Goal: Information Seeking & Learning: Learn about a topic

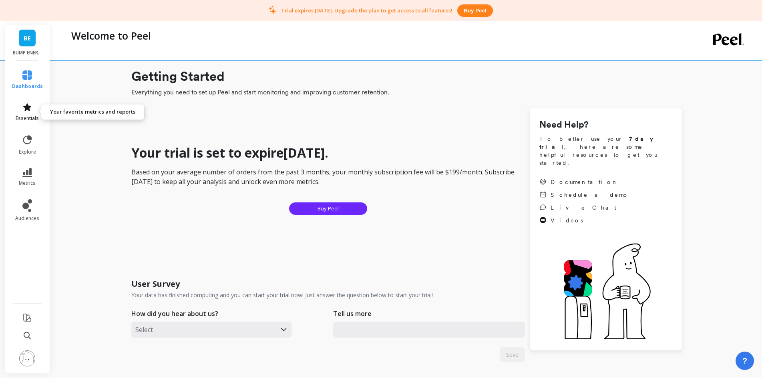
click at [26, 113] on link "essentials" at bounding box center [27, 111] width 31 height 19
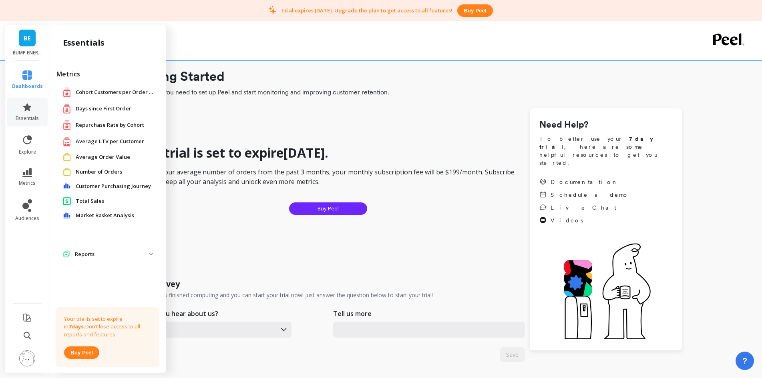
click at [100, 143] on span "Average LTV per Customer" at bounding box center [110, 142] width 68 height 8
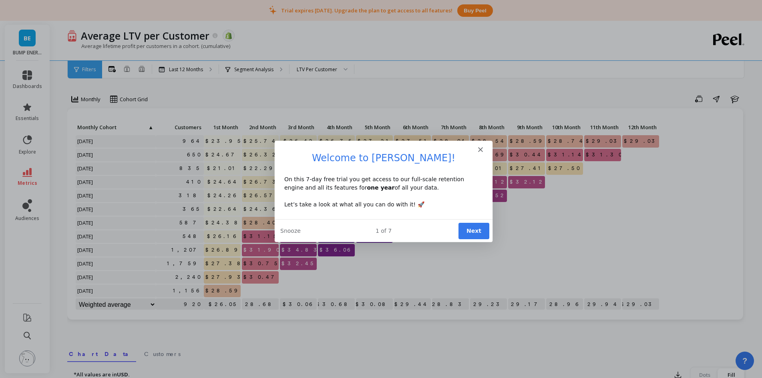
click at [481, 147] on div "Intercom messenger" at bounding box center [383, 145] width 218 height 11
click at [480, 148] on polygon "Close" at bounding box center [479, 148] width 5 height 5
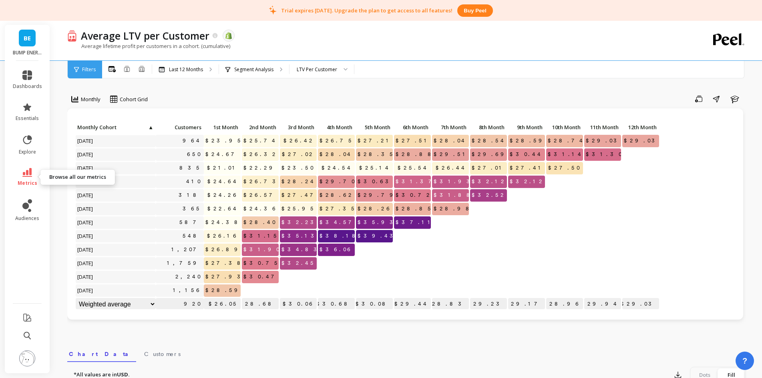
click at [27, 174] on icon at bounding box center [27, 172] width 10 height 9
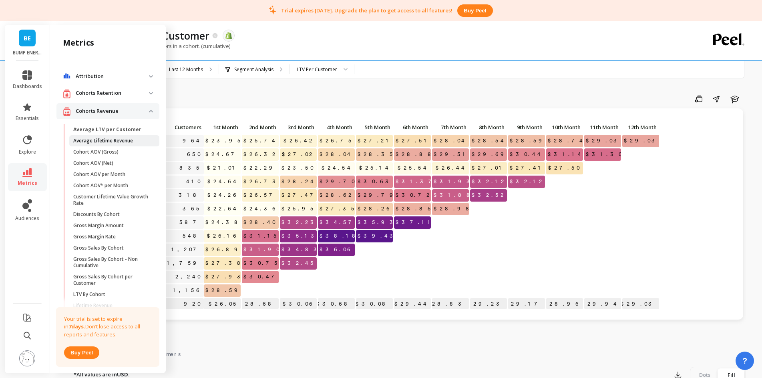
click at [86, 142] on p "Average Lifetime Revenue" at bounding box center [103, 141] width 60 height 6
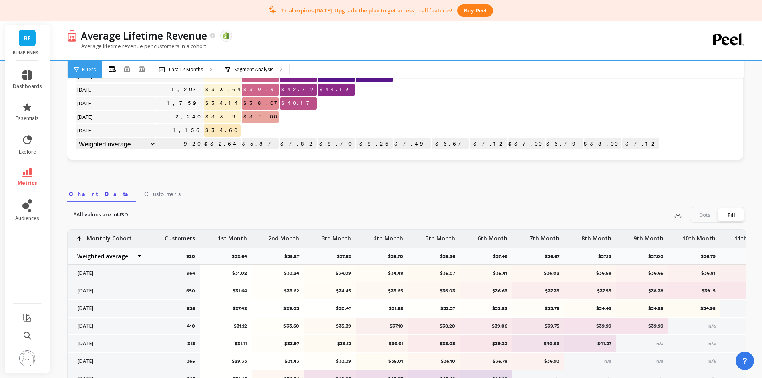
scroll to position [1, 0]
click at [31, 116] on span "essentials" at bounding box center [27, 118] width 23 height 6
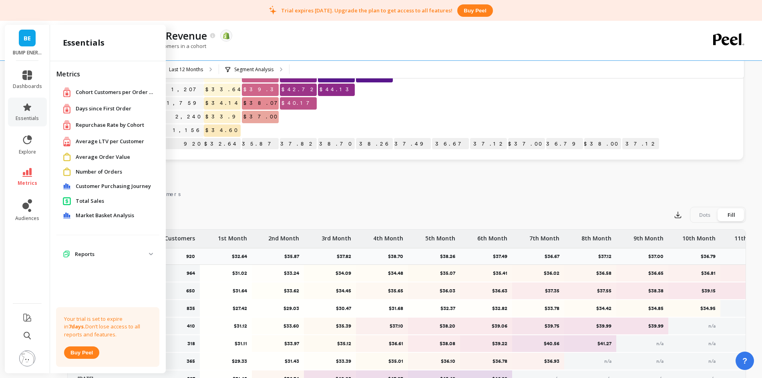
click at [105, 127] on span "Repurchase Rate by Cohort" at bounding box center [110, 125] width 68 height 8
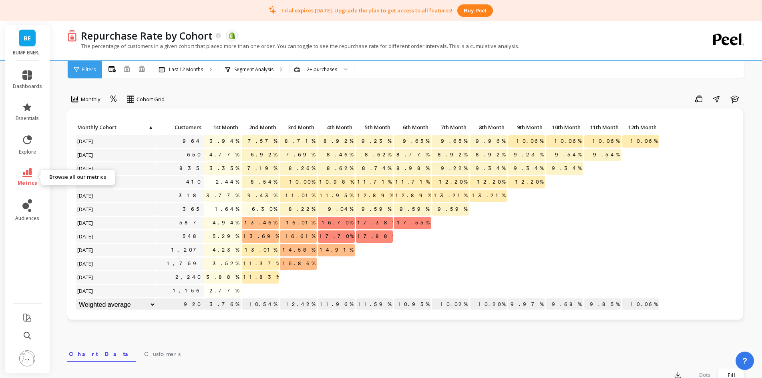
click at [30, 171] on icon at bounding box center [27, 172] width 10 height 9
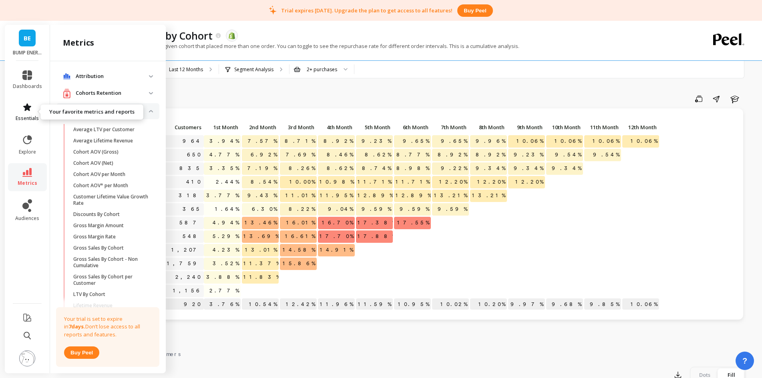
click at [25, 102] on icon at bounding box center [27, 107] width 10 height 10
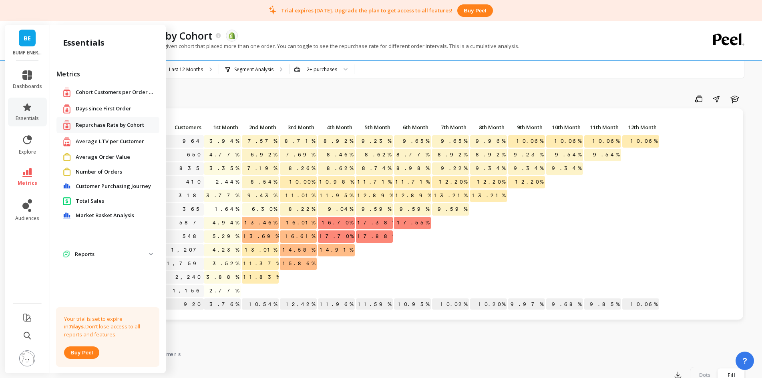
click at [92, 158] on span "Average Order Value" at bounding box center [103, 157] width 54 height 8
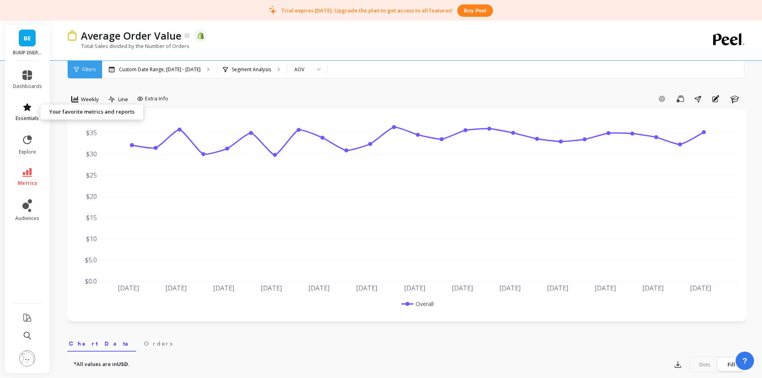
click at [26, 110] on icon at bounding box center [27, 107] width 8 height 8
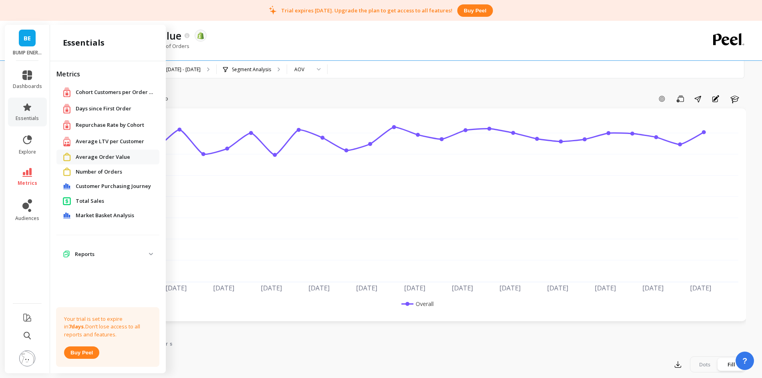
click at [88, 201] on span "Total Sales" at bounding box center [90, 201] width 28 height 8
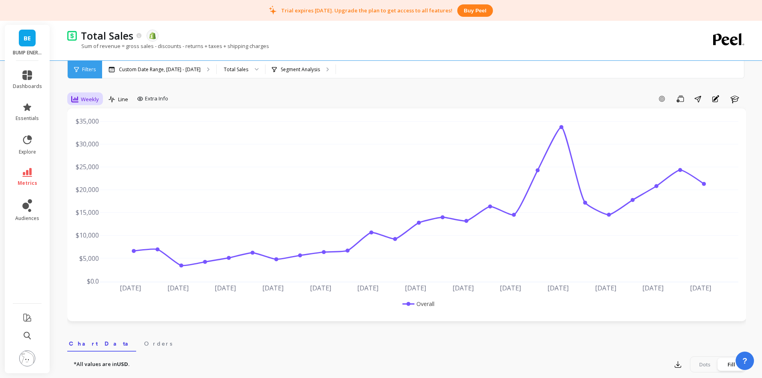
click at [83, 97] on div "Weekly" at bounding box center [85, 99] width 28 height 10
click at [94, 132] on div "Daily" at bounding box center [97, 133] width 46 height 8
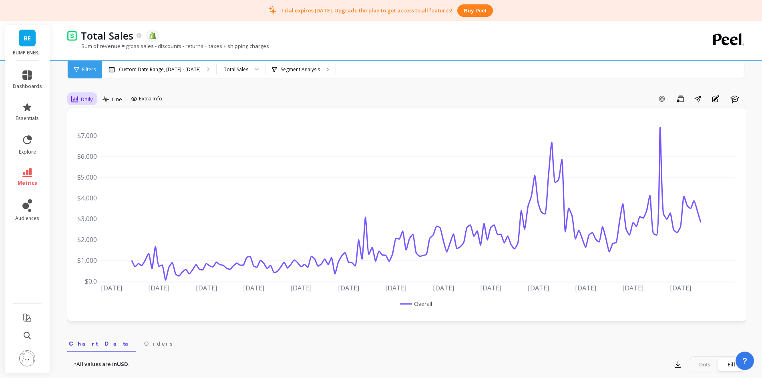
click at [82, 100] on span "Daily" at bounding box center [87, 100] width 12 height 8
click at [91, 163] on div "Monthly" at bounding box center [97, 163] width 46 height 8
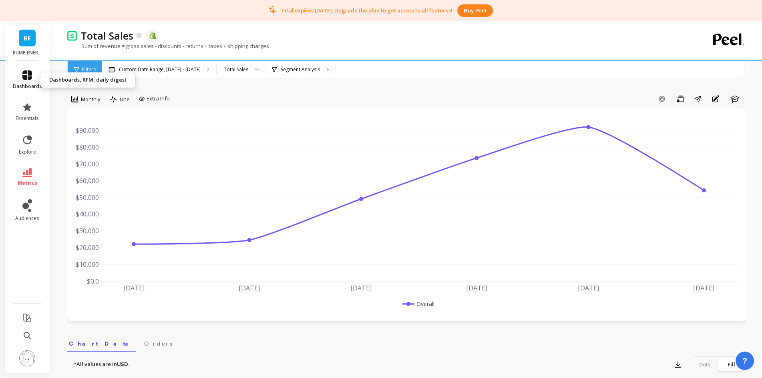
click at [28, 86] on span "dashboards" at bounding box center [27, 86] width 29 height 6
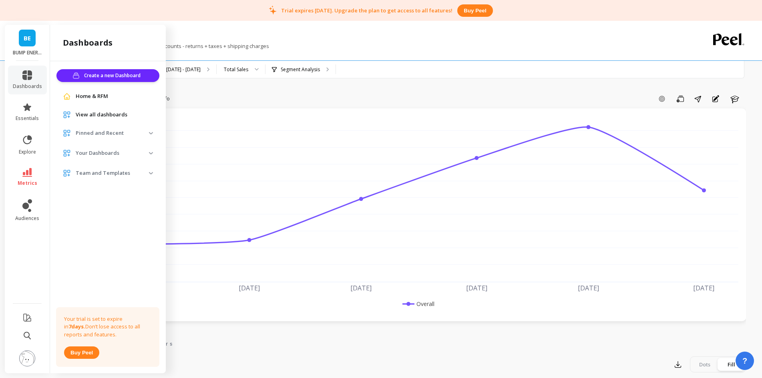
click at [98, 114] on span "View all dashboards" at bounding box center [102, 115] width 52 height 8
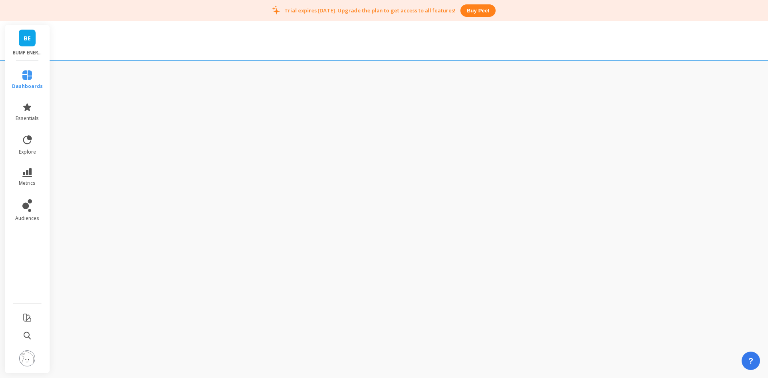
click at [63, 114] on div "Your trial is set to expire in 7 days. Don’t lose access to all reports and fea…" at bounding box center [56, 204] width 13 height 309
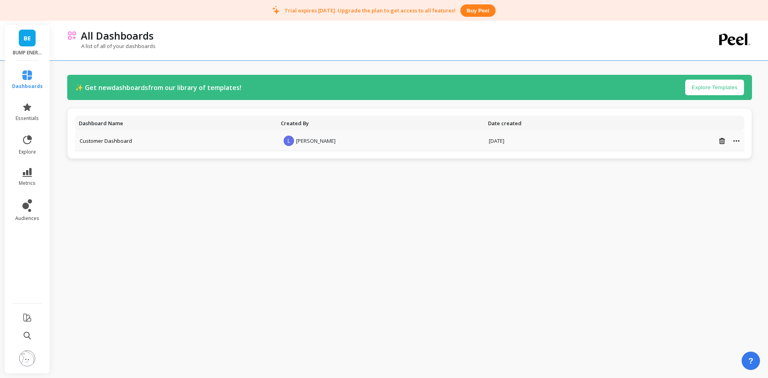
click at [168, 136] on td "Customer Dashboard" at bounding box center [176, 141] width 202 height 20
click at [330, 144] on span "Luke Hoffman" at bounding box center [316, 140] width 40 height 7
click at [32, 117] on span "essentials" at bounding box center [27, 118] width 23 height 6
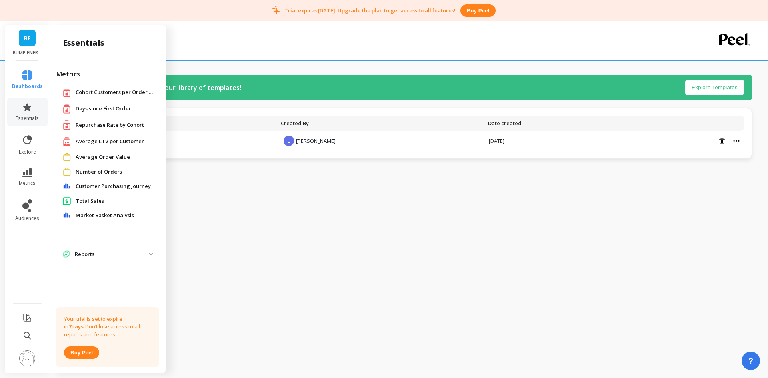
click at [95, 217] on span "Market Basket Analysis" at bounding box center [105, 216] width 58 height 8
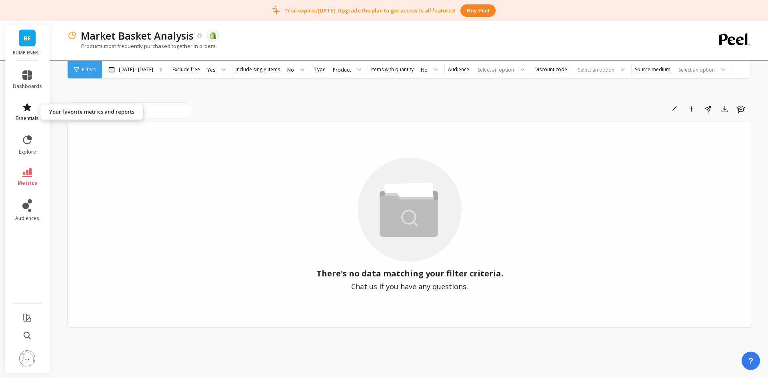
click at [28, 117] on span "essentials" at bounding box center [27, 118] width 23 height 6
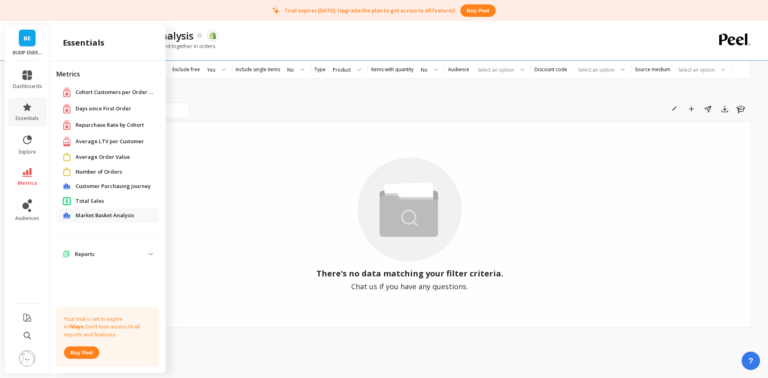
click at [106, 125] on span "Repurchase Rate by Cohort" at bounding box center [110, 125] width 68 height 8
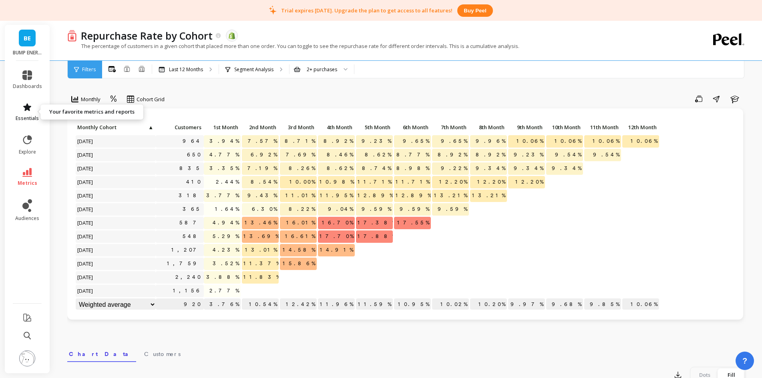
click at [32, 112] on link "essentials" at bounding box center [27, 111] width 29 height 19
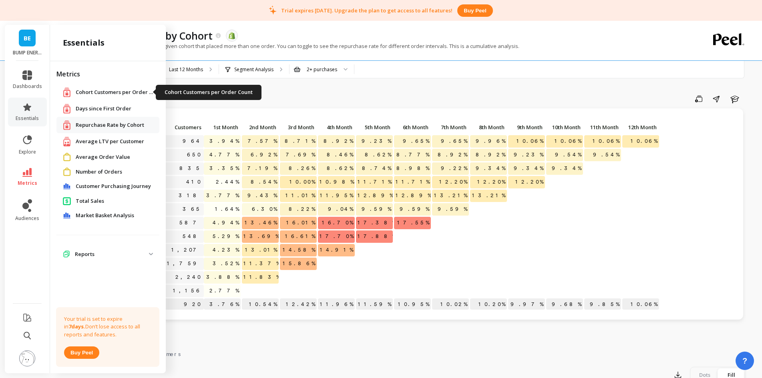
click at [107, 91] on span "Cohort Customers per Order Count" at bounding box center [116, 92] width 80 height 8
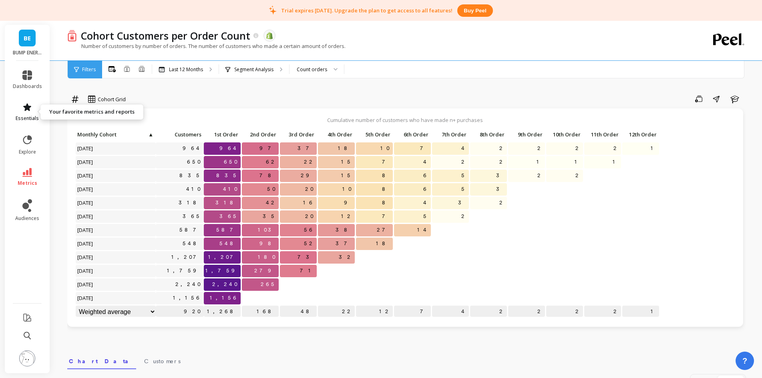
click at [30, 112] on icon at bounding box center [27, 107] width 10 height 10
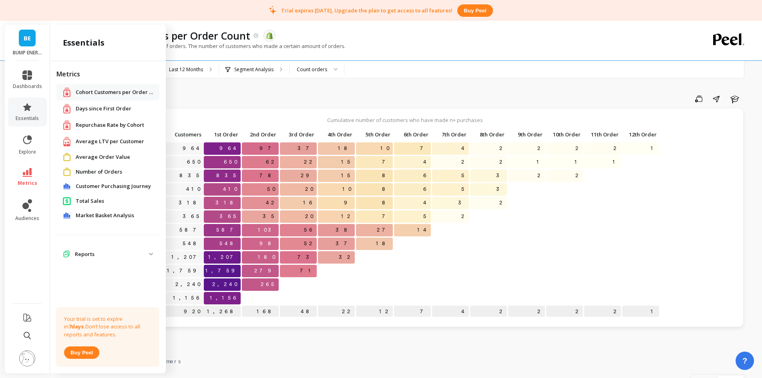
click at [94, 158] on span "Average Order Value" at bounding box center [103, 157] width 54 height 8
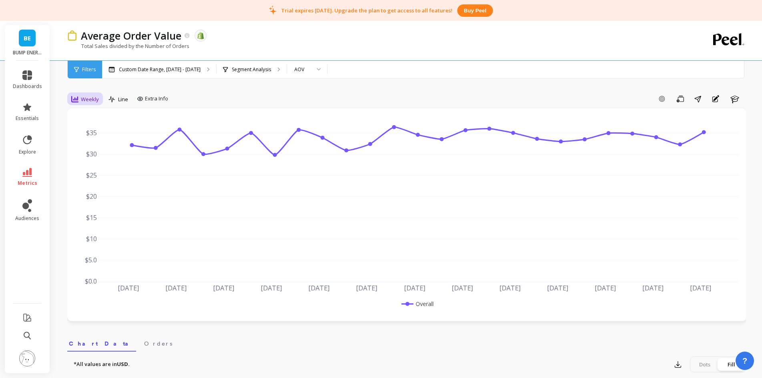
click at [88, 98] on span "Weekly" at bounding box center [90, 100] width 18 height 8
click at [89, 134] on div "Daily" at bounding box center [97, 133] width 46 height 8
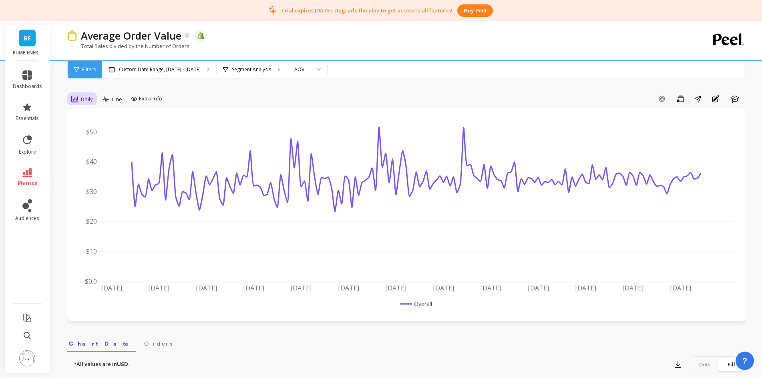
click at [86, 101] on span "Daily" at bounding box center [87, 100] width 12 height 8
click at [92, 162] on div "Monthly" at bounding box center [97, 163] width 46 height 8
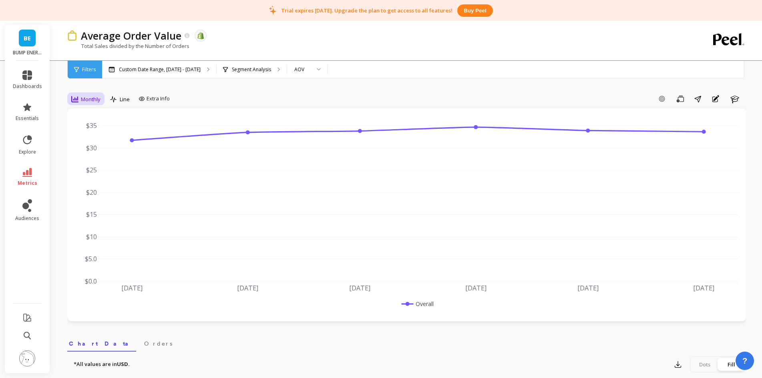
click at [83, 101] on span "Monthly" at bounding box center [91, 100] width 20 height 8
click at [86, 180] on div "Quarterly" at bounding box center [97, 179] width 46 height 8
click at [92, 102] on span "Quarterly" at bounding box center [92, 100] width 23 height 8
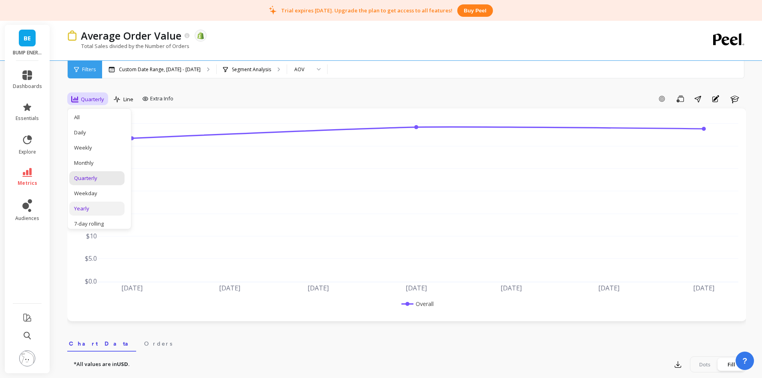
click at [85, 209] on div "Yearly" at bounding box center [97, 209] width 46 height 8
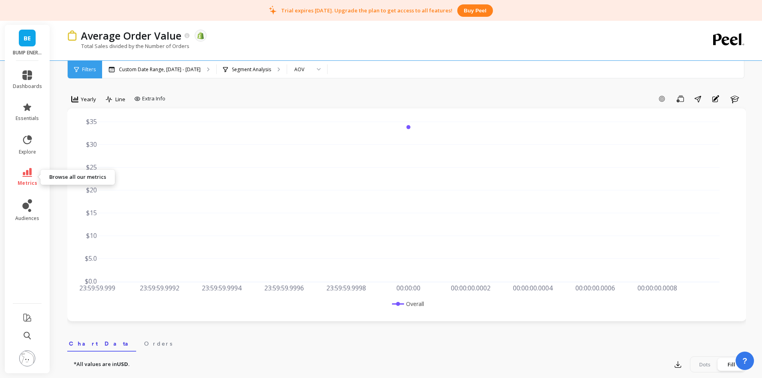
click at [28, 179] on link "metrics" at bounding box center [27, 177] width 29 height 18
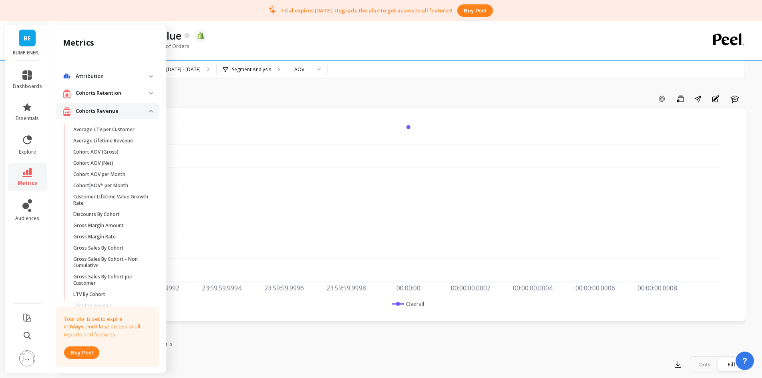
click at [90, 185] on p "Cohort AOV* per Month" at bounding box center [100, 186] width 55 height 6
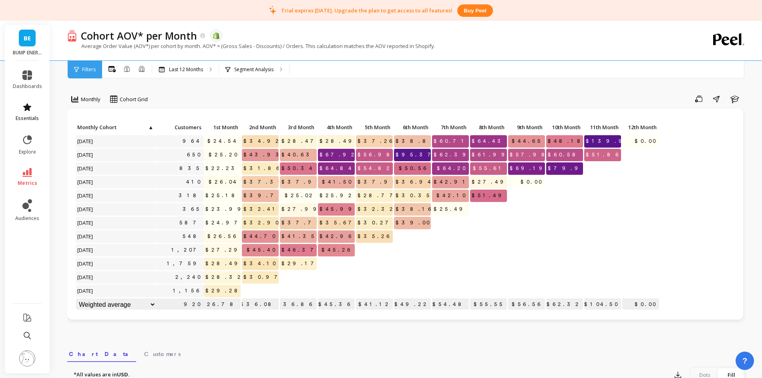
click at [28, 117] on span "essentials" at bounding box center [27, 118] width 23 height 6
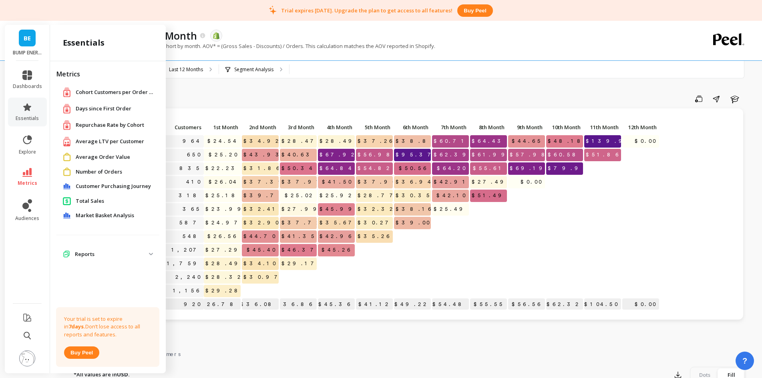
click at [104, 187] on span "Customer Purchasing Journey" at bounding box center [113, 187] width 75 height 8
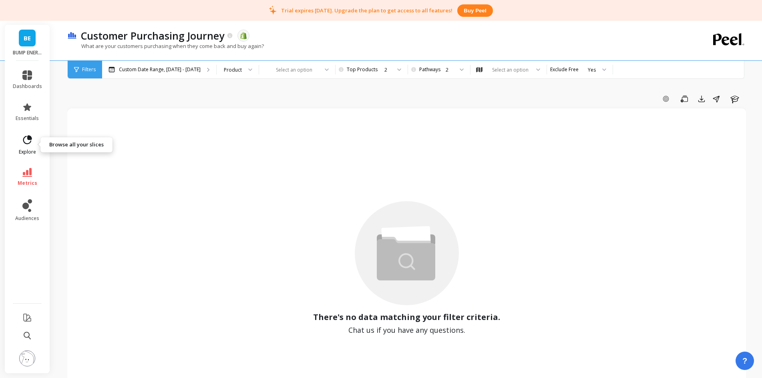
click at [32, 146] on link "explore" at bounding box center [27, 144] width 29 height 21
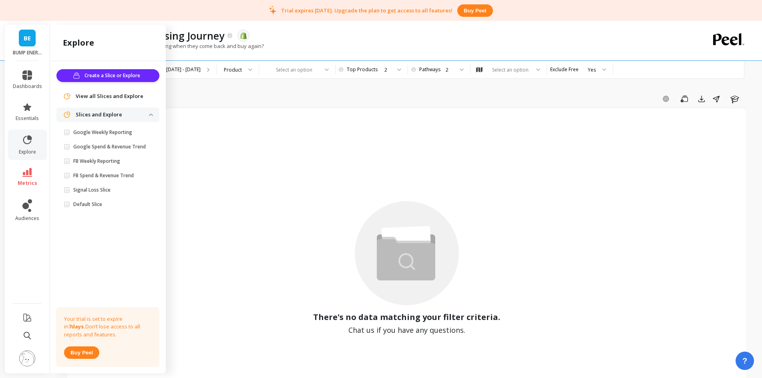
click at [98, 177] on p "FB Spend & Revenue Trend" at bounding box center [103, 176] width 60 height 6
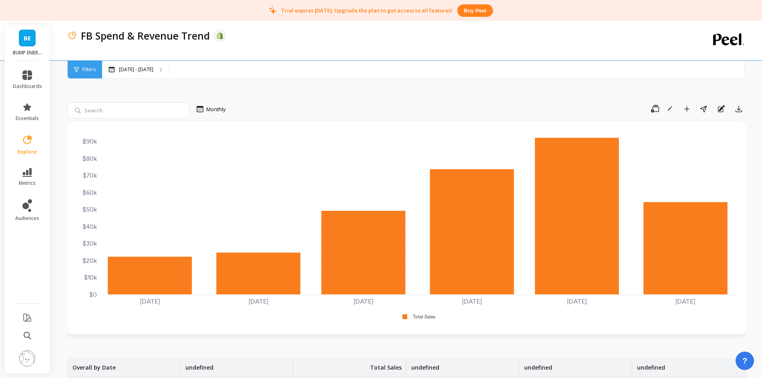
click at [27, 358] on img at bounding box center [27, 359] width 16 height 16
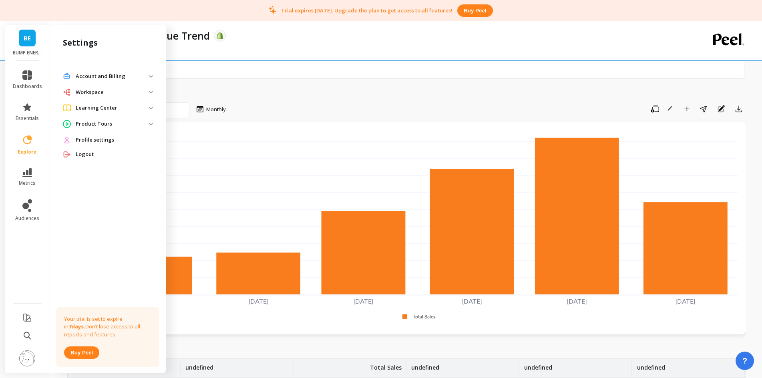
click at [27, 358] on img at bounding box center [27, 359] width 16 height 16
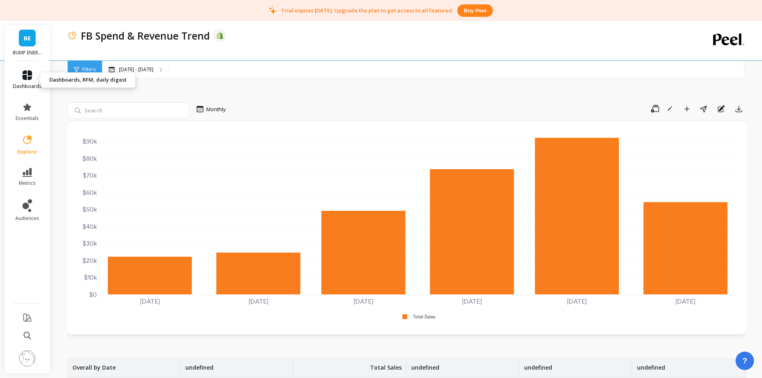
click at [29, 82] on link "dashboards" at bounding box center [27, 79] width 29 height 19
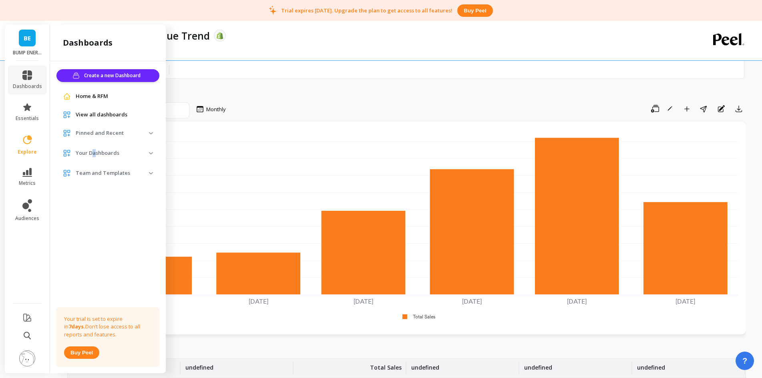
drag, startPoint x: 91, startPoint y: 152, endPoint x: 95, endPoint y: 155, distance: 5.2
click at [95, 155] on p "Your Dashboards" at bounding box center [112, 153] width 73 height 8
click at [118, 153] on p "Your Dashboards" at bounding box center [112, 153] width 73 height 8
